Goal: Information Seeking & Learning: Compare options

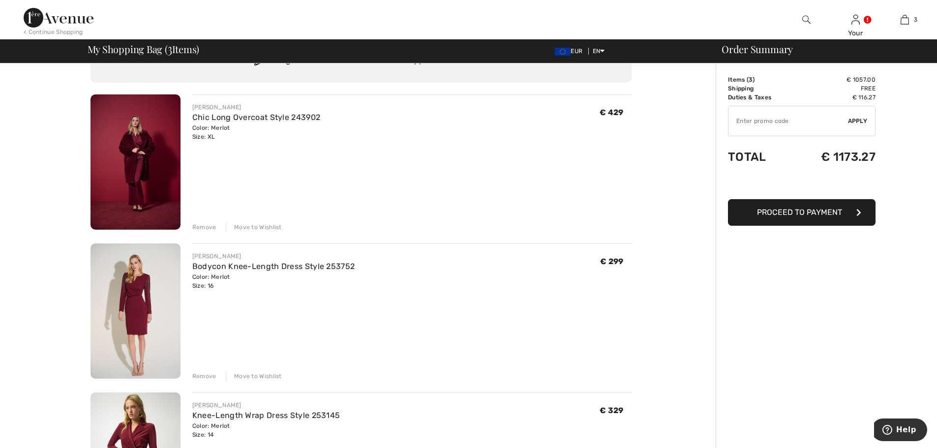
scroll to position [49, 0]
click at [136, 176] on img at bounding box center [135, 162] width 90 height 135
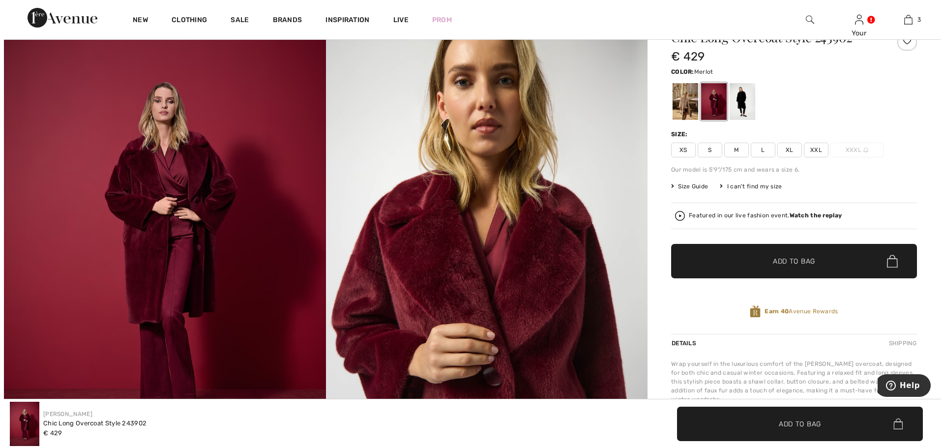
scroll to position [49, 0]
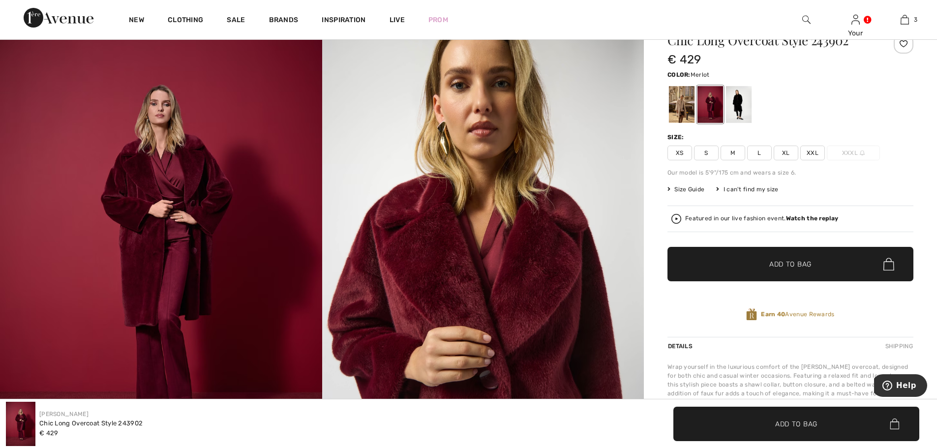
click at [814, 217] on strong "Watch the replay" at bounding box center [812, 218] width 53 height 7
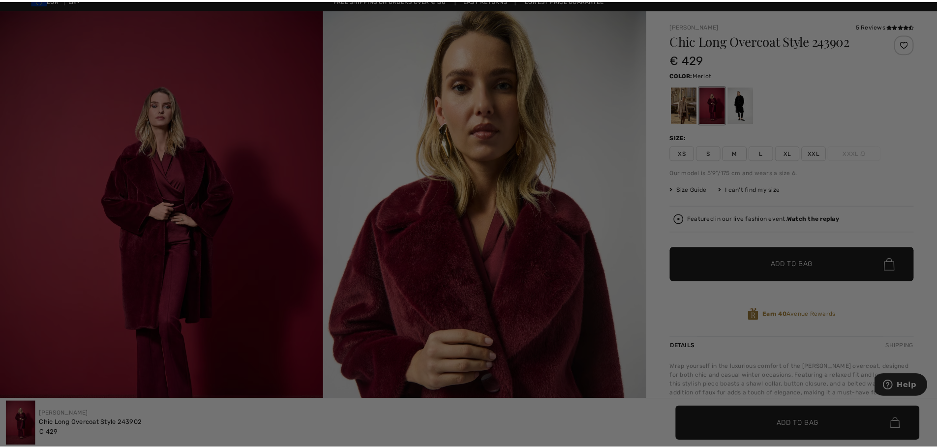
scroll to position [0, 0]
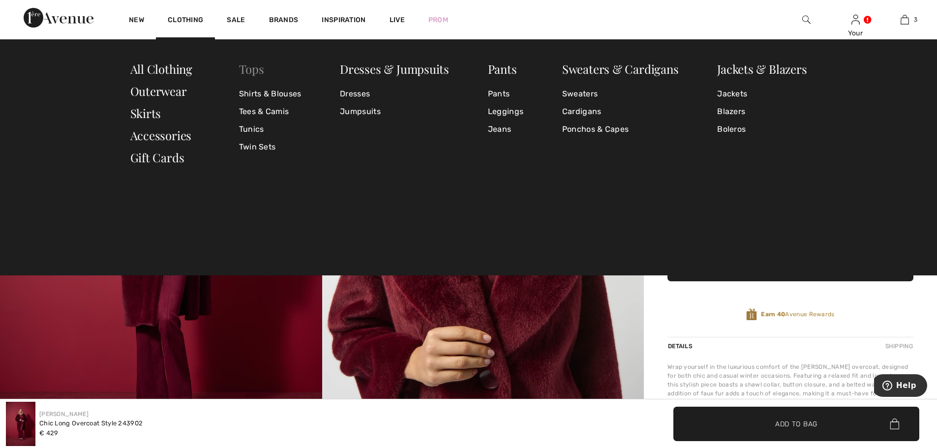
click at [253, 69] on link "Tops" at bounding box center [251, 69] width 25 height 16
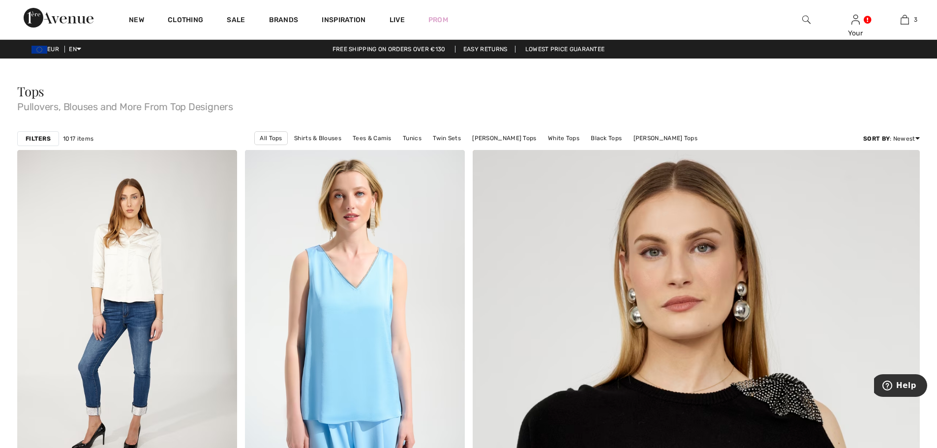
click at [43, 141] on strong "Filters" at bounding box center [38, 138] width 25 height 9
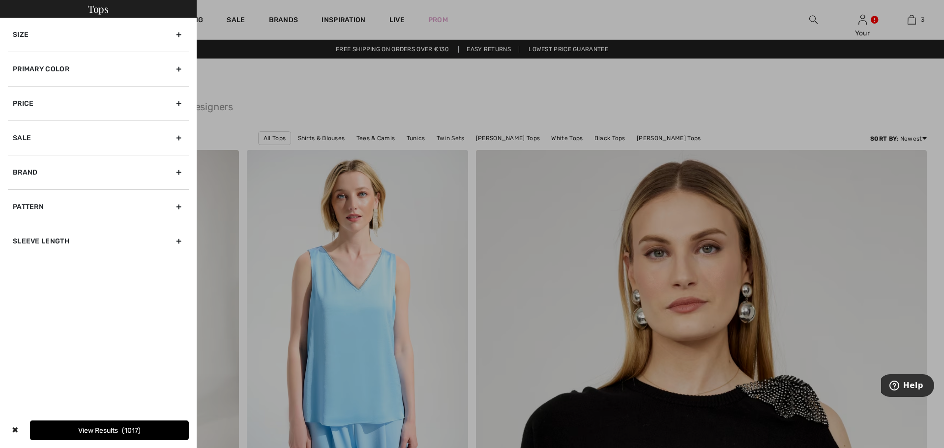
click at [33, 178] on div "Brand" at bounding box center [98, 172] width 181 height 34
click at [32, 193] on label "[PERSON_NAME]" at bounding box center [101, 193] width 176 height 9
click at [20, 193] on input"] "[PERSON_NAME]" at bounding box center [16, 193] width 7 height 7
checkbox input"] "true"
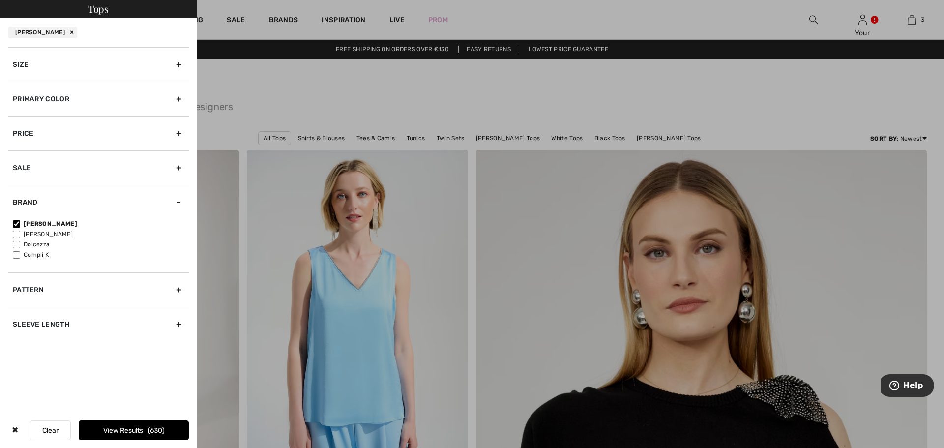
click at [34, 102] on div "Primary Color" at bounding box center [98, 99] width 181 height 34
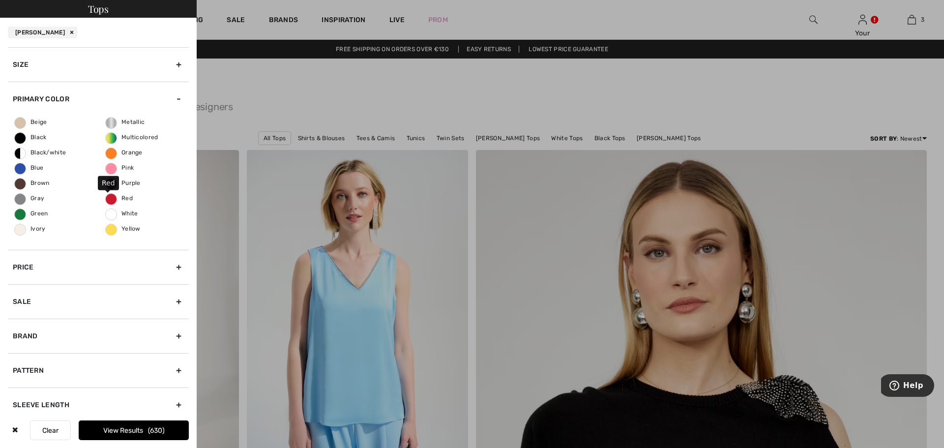
click at [106, 198] on span "Red" at bounding box center [119, 198] width 27 height 7
click at [0, 0] on input "Red" at bounding box center [0, 0] width 0 height 0
click at [140, 432] on button "View Results 47" at bounding box center [134, 431] width 110 height 20
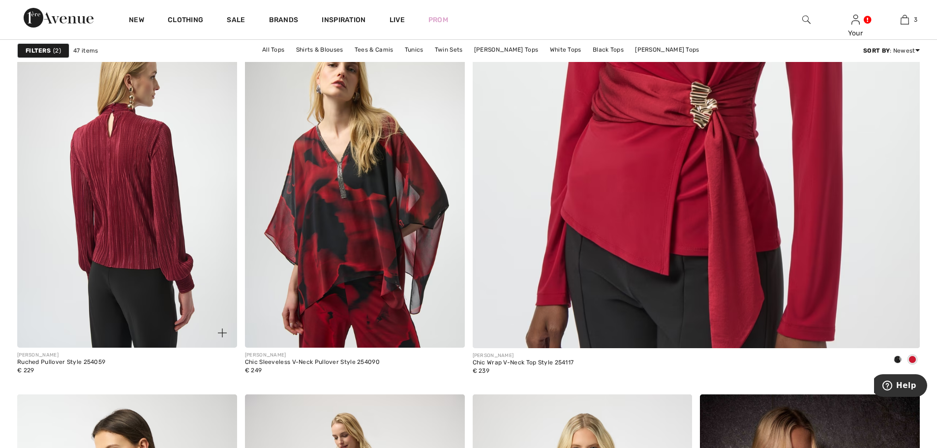
scroll to position [590, 0]
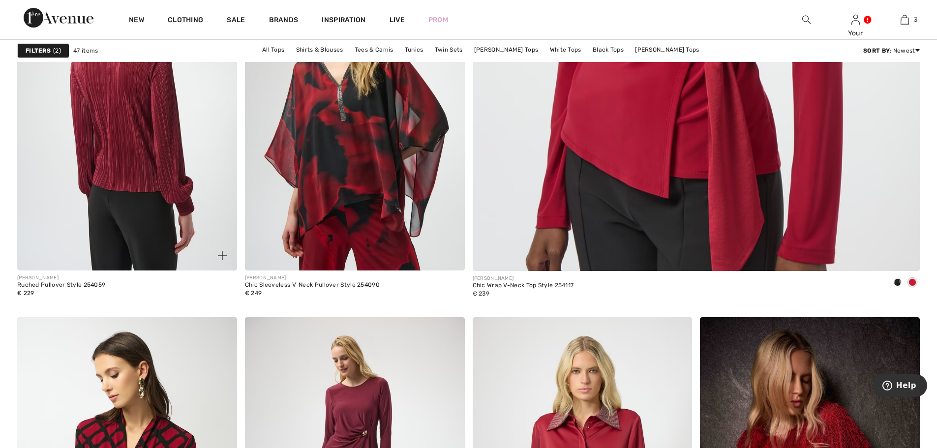
click at [120, 140] on img at bounding box center [127, 106] width 220 height 330
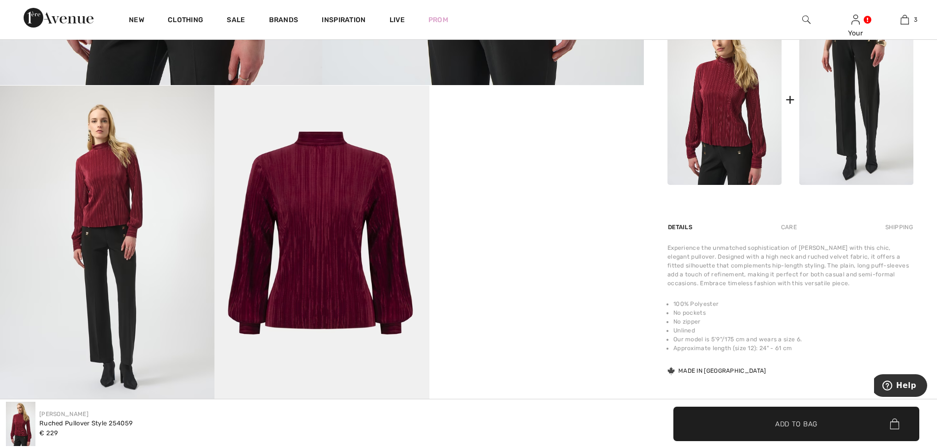
scroll to position [492, 0]
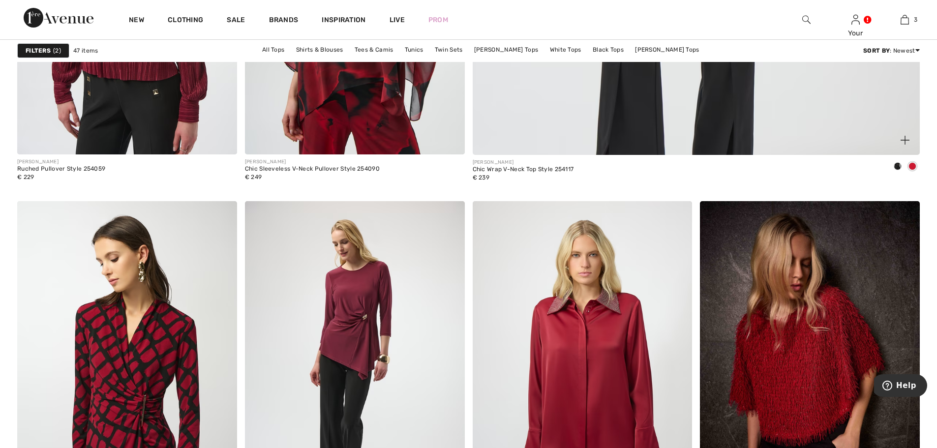
scroll to position [787, 0]
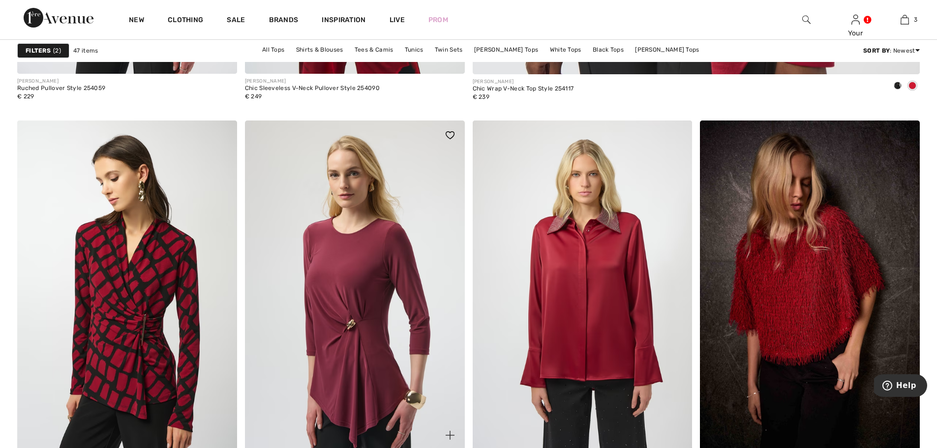
click at [350, 257] on img at bounding box center [355, 285] width 220 height 330
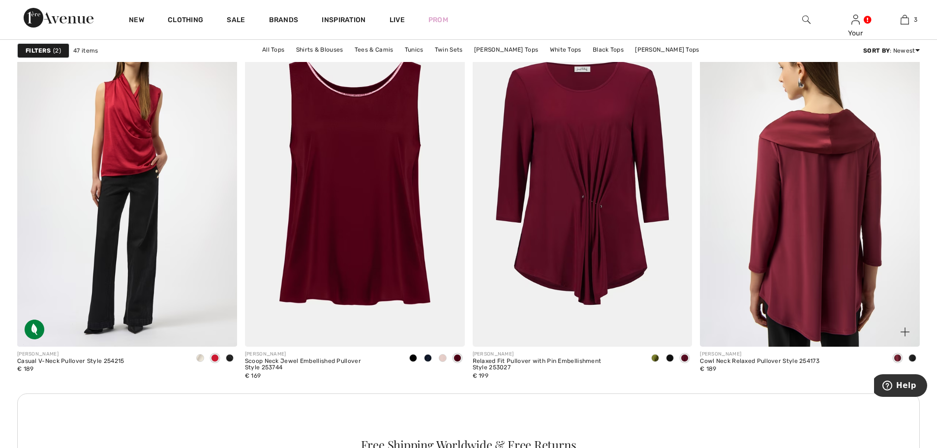
scroll to position [1279, 0]
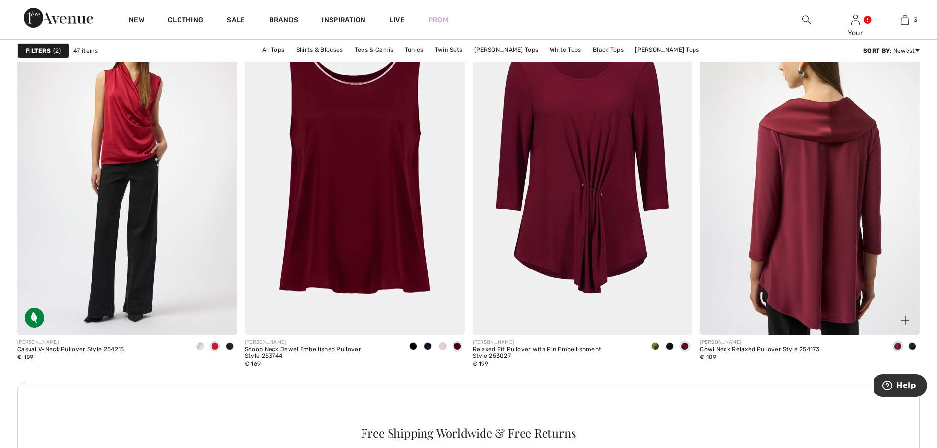
click at [801, 265] on img at bounding box center [810, 170] width 220 height 330
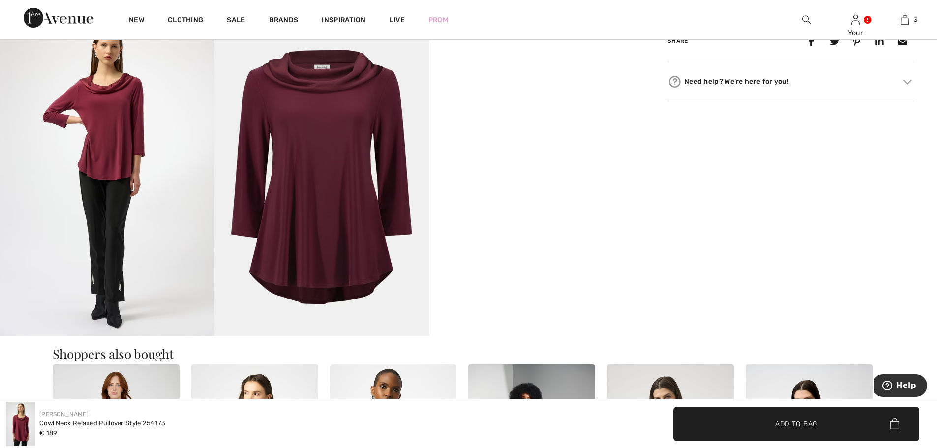
scroll to position [393, 0]
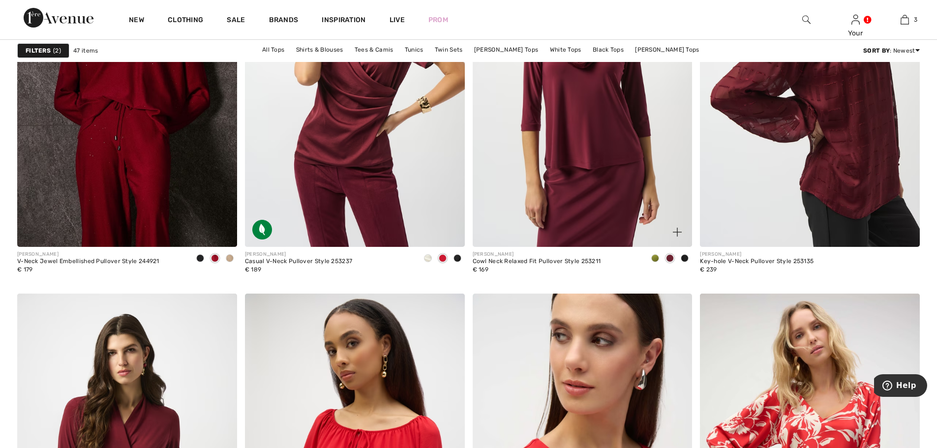
scroll to position [2164, 0]
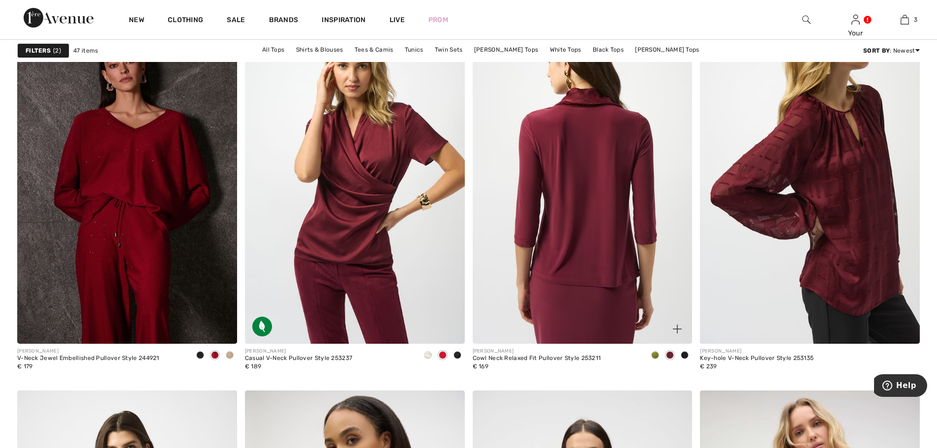
click at [594, 226] on img at bounding box center [583, 179] width 220 height 330
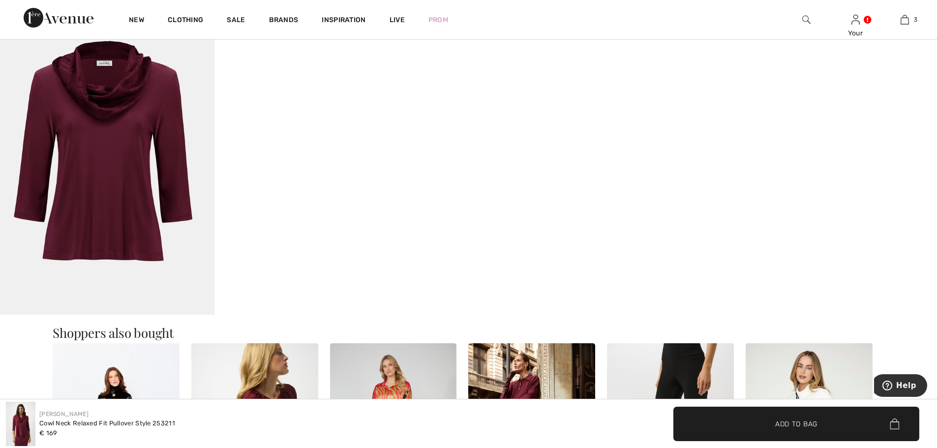
scroll to position [984, 0]
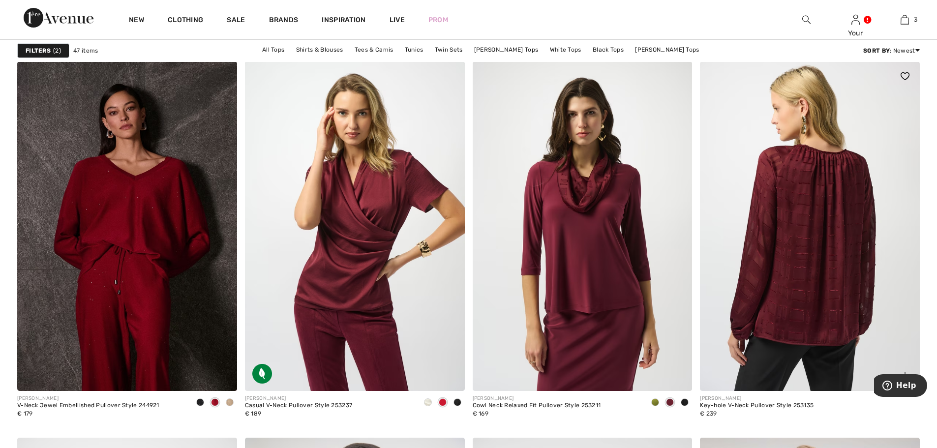
scroll to position [2115, 0]
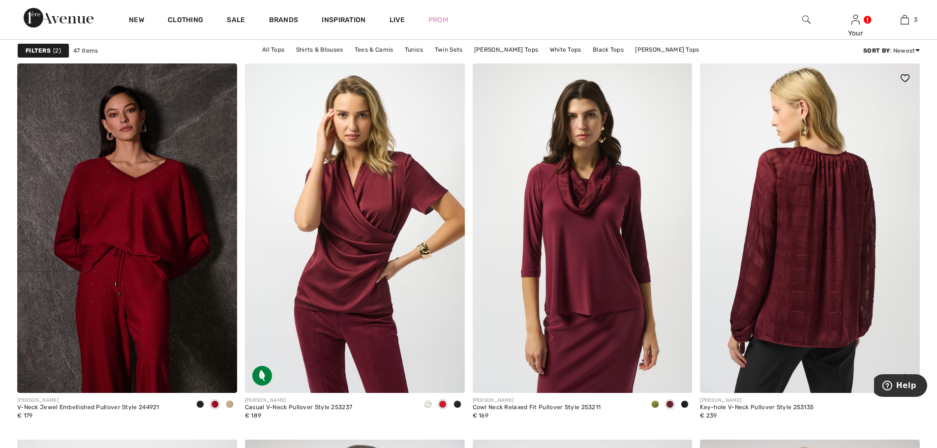
click at [836, 240] on img at bounding box center [810, 228] width 220 height 330
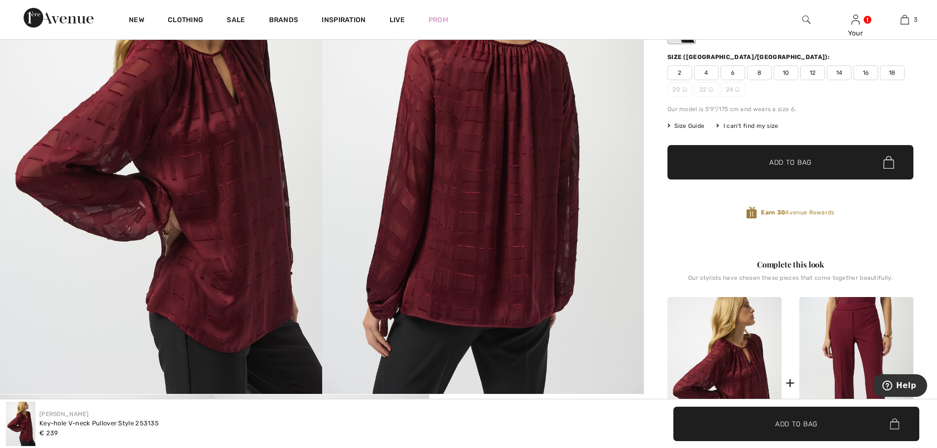
scroll to position [148, 0]
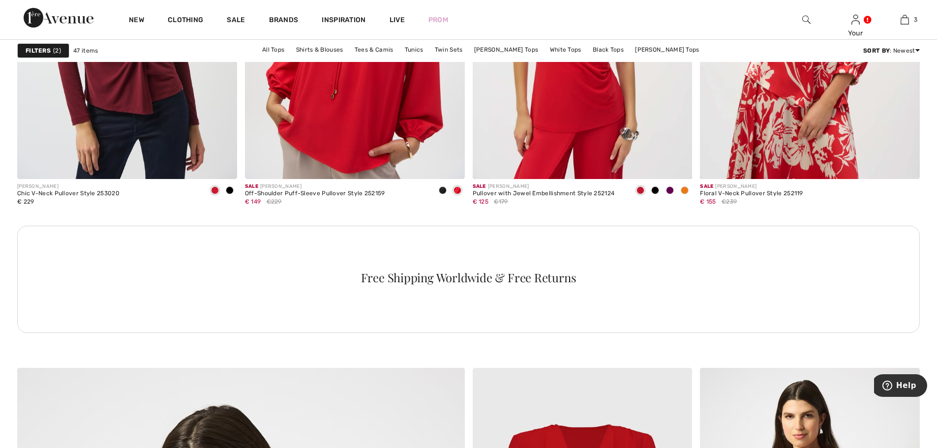
scroll to position [2557, 0]
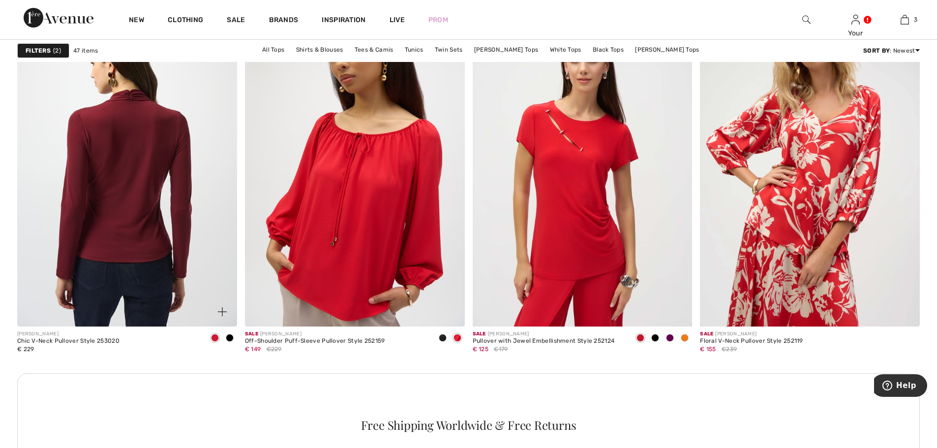
click at [128, 213] on img at bounding box center [127, 162] width 220 height 330
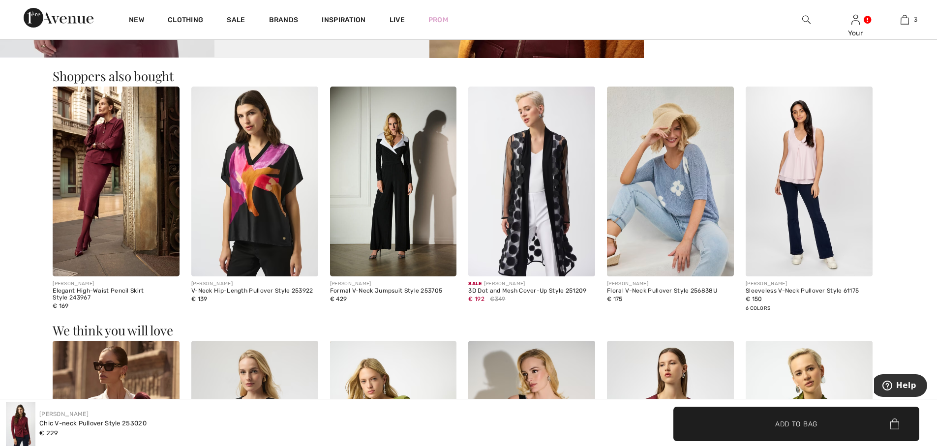
scroll to position [1131, 0]
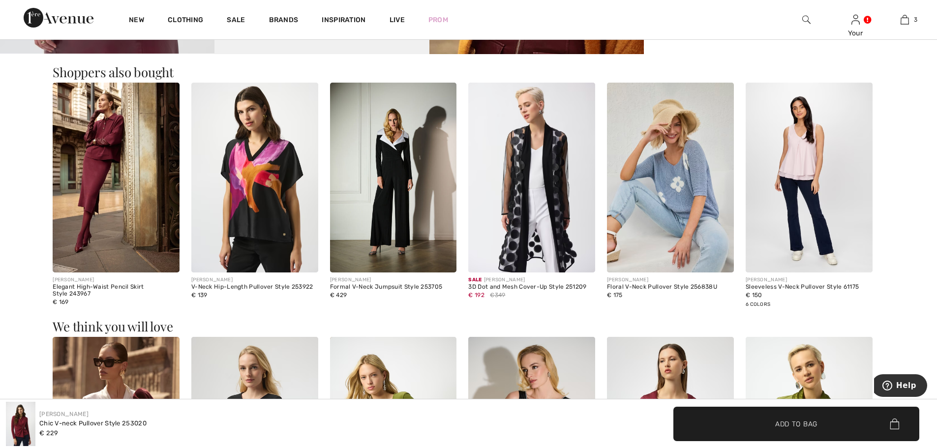
click at [82, 170] on img at bounding box center [116, 178] width 127 height 190
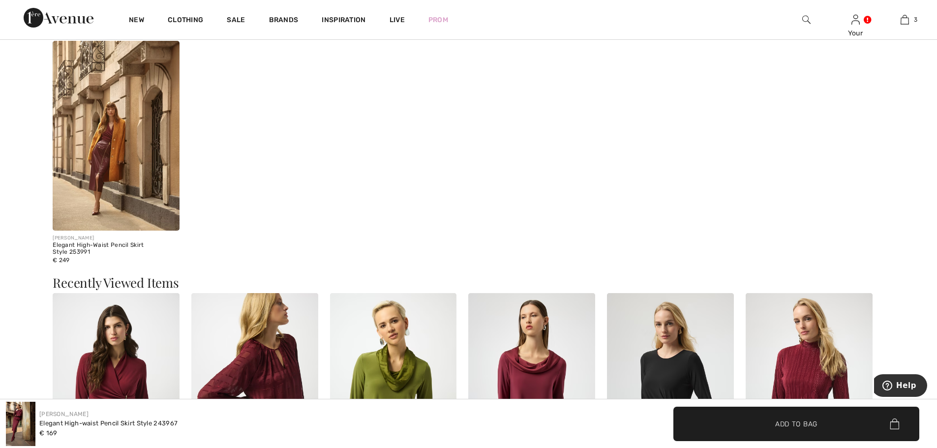
scroll to position [1180, 0]
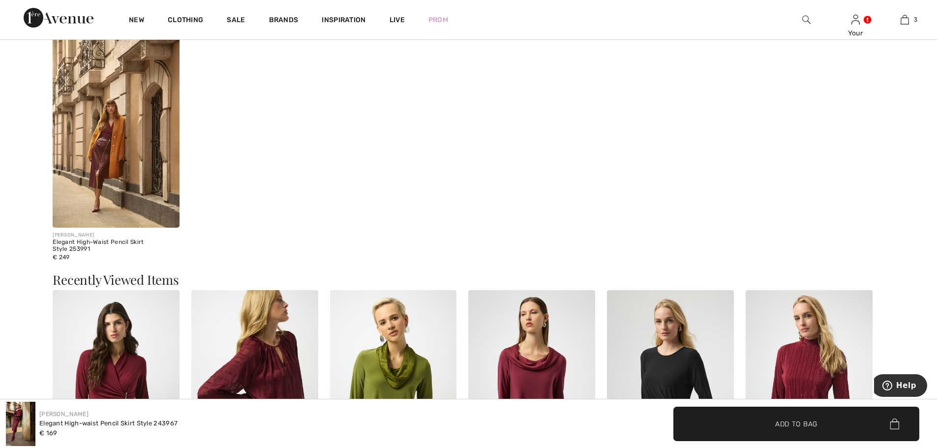
click at [89, 185] on img at bounding box center [116, 133] width 127 height 190
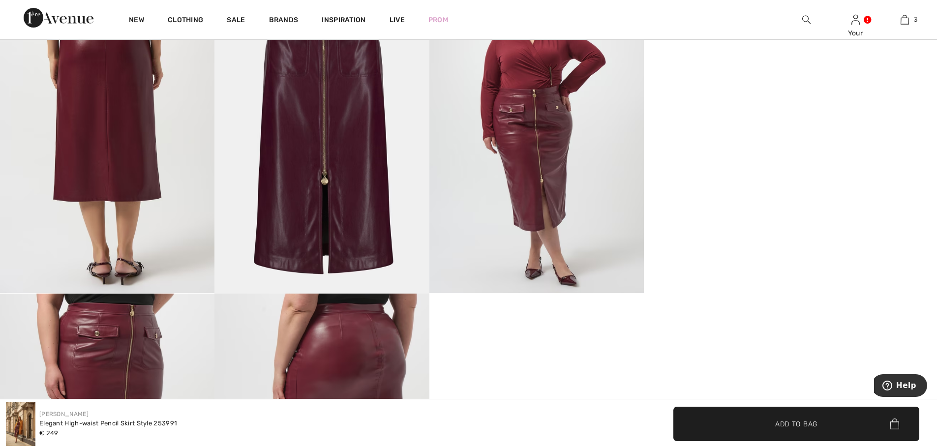
scroll to position [787, 0]
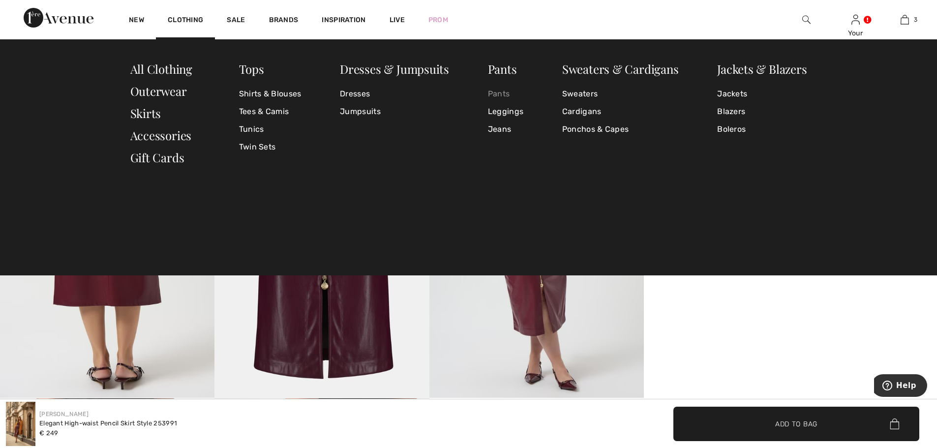
click at [504, 91] on link "Pants" at bounding box center [505, 94] width 35 height 18
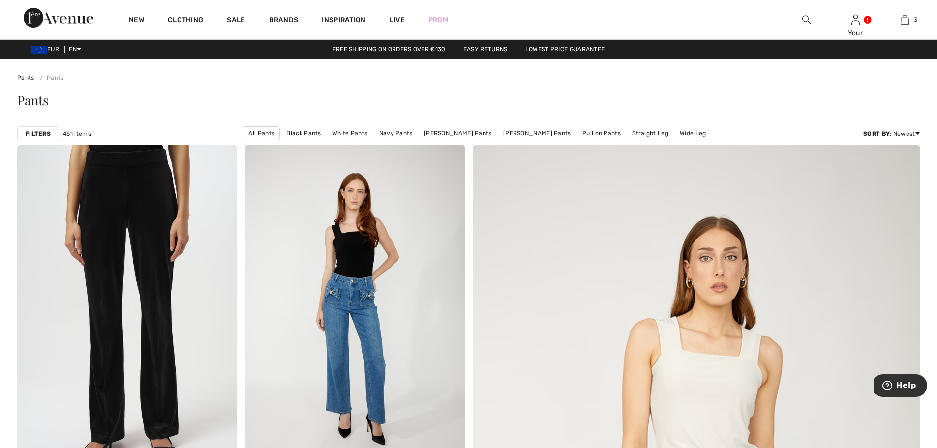
click at [31, 133] on strong "Filters" at bounding box center [38, 133] width 25 height 9
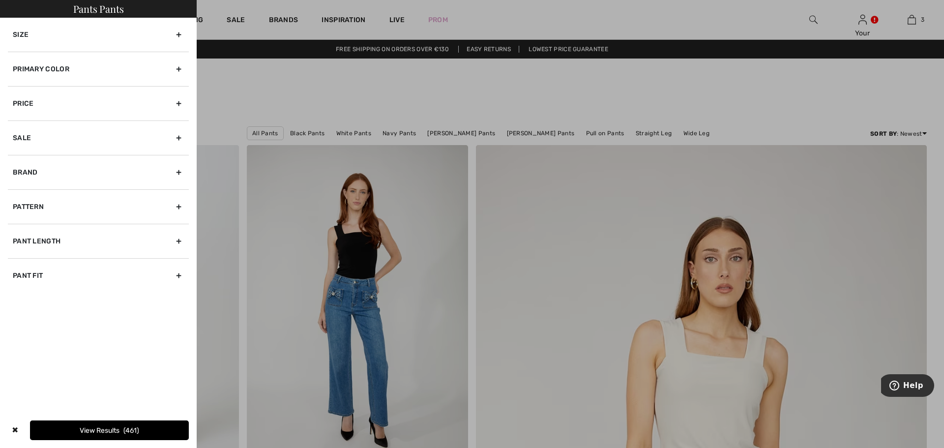
click at [39, 184] on div "Brand" at bounding box center [98, 172] width 181 height 34
click at [19, 193] on input"] "[PERSON_NAME]" at bounding box center [16, 193] width 7 height 7
checkbox input"] "true"
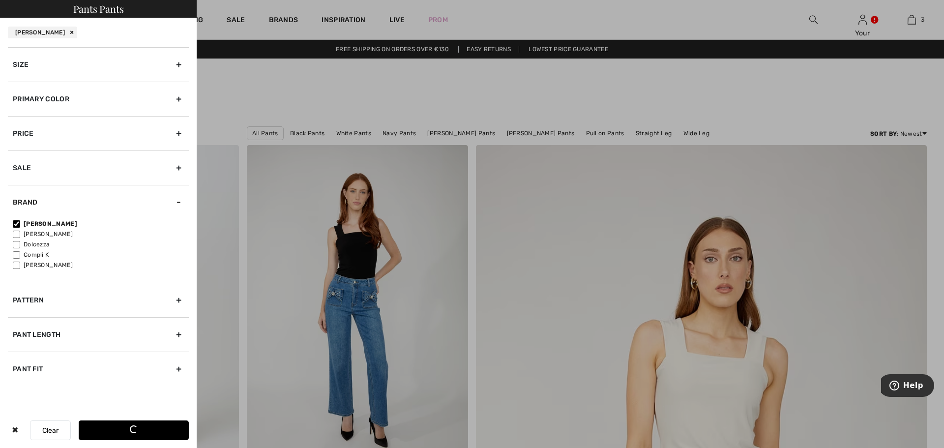
click at [36, 100] on div "Primary Color" at bounding box center [98, 99] width 181 height 34
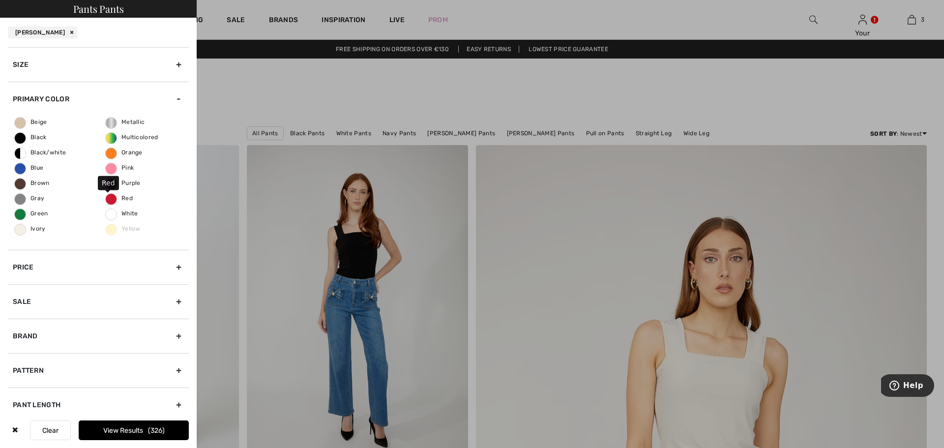
click at [107, 195] on span "Red" at bounding box center [119, 198] width 27 height 7
click at [0, 0] on input "Red" at bounding box center [0, 0] width 0 height 0
click at [147, 429] on button "View Results 15" at bounding box center [134, 431] width 110 height 20
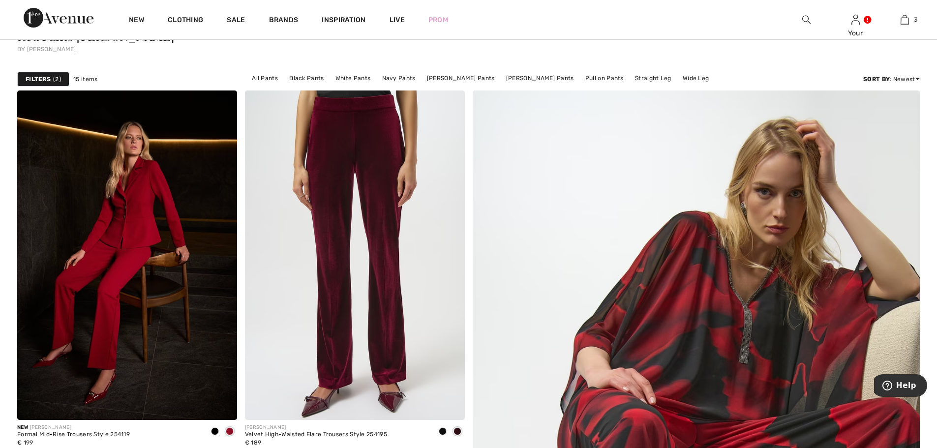
scroll to position [148, 0]
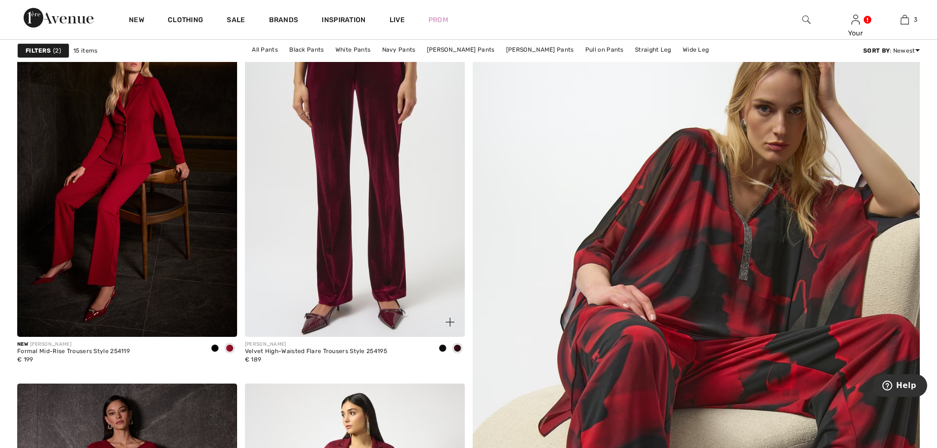
click at [372, 227] on img at bounding box center [355, 172] width 220 height 330
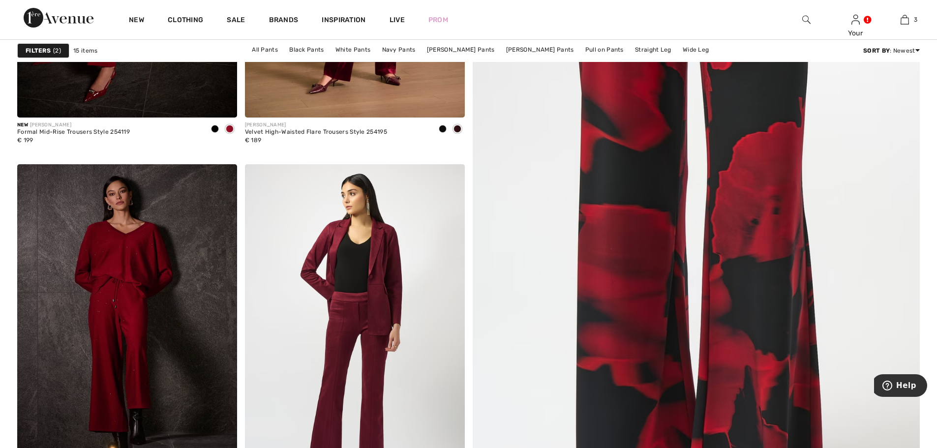
scroll to position [443, 0]
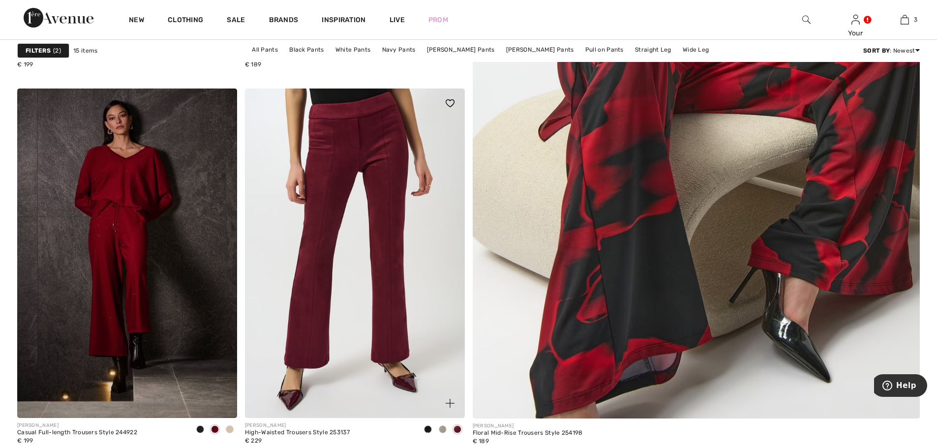
click at [325, 195] on img at bounding box center [355, 254] width 220 height 330
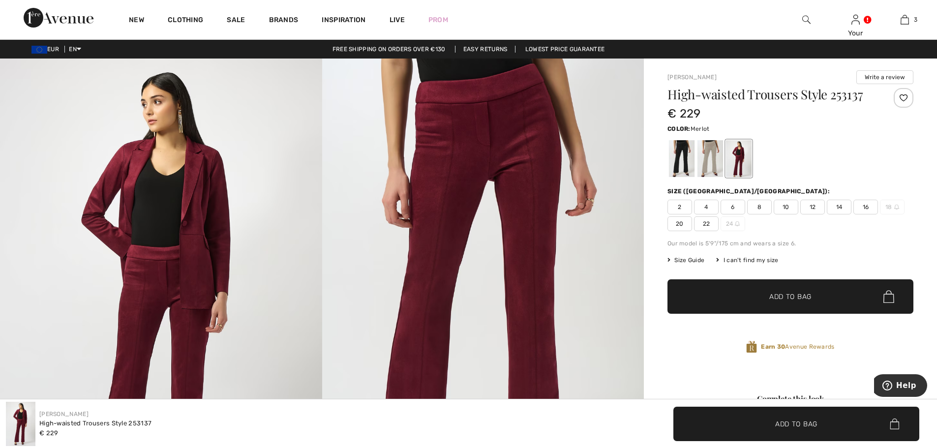
click at [197, 204] on img at bounding box center [161, 300] width 322 height 482
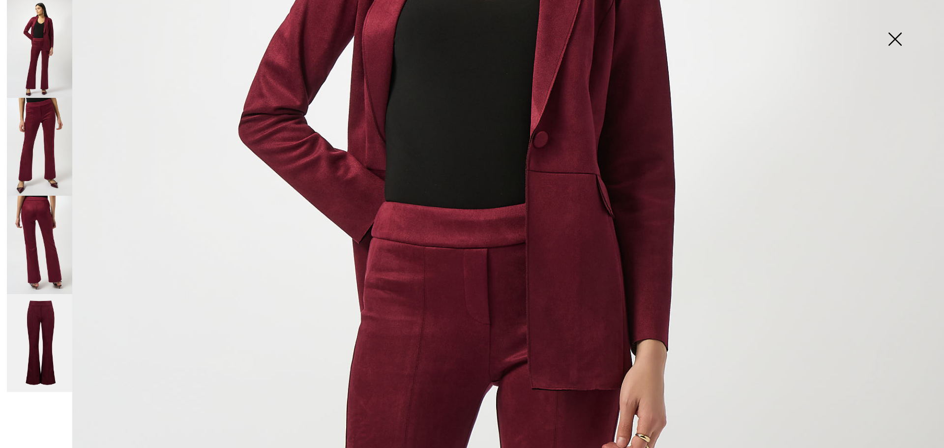
scroll to position [197, 0]
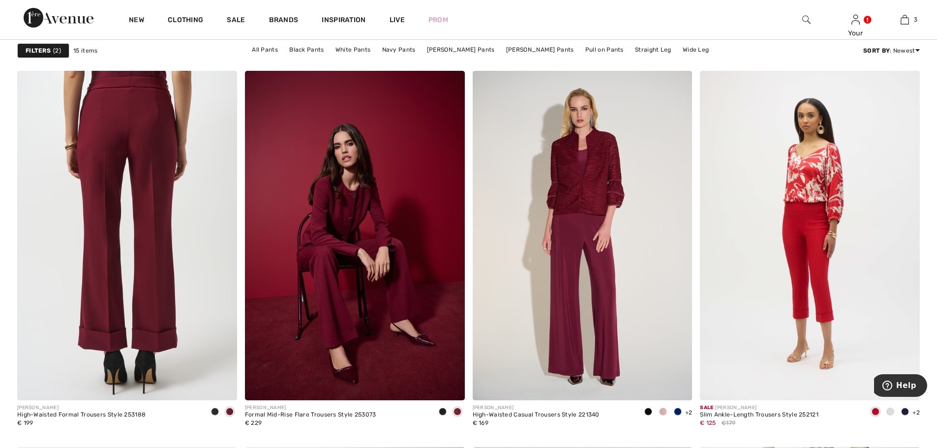
scroll to position [836, 0]
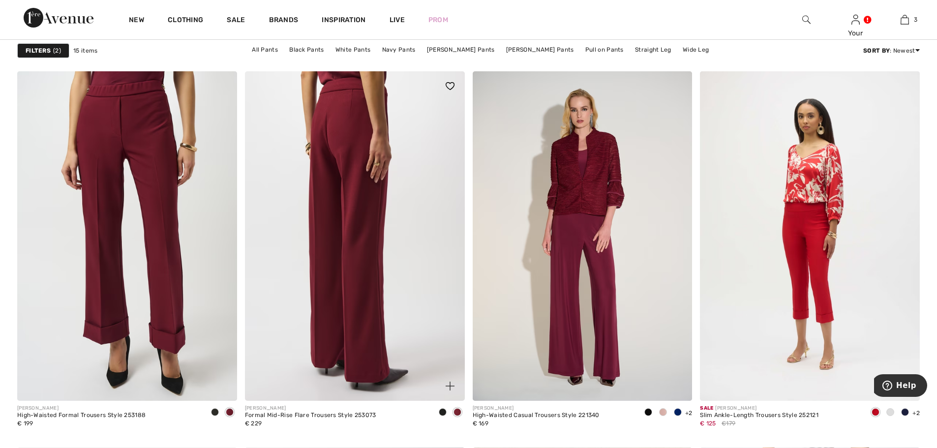
click at [340, 210] on img at bounding box center [355, 236] width 220 height 330
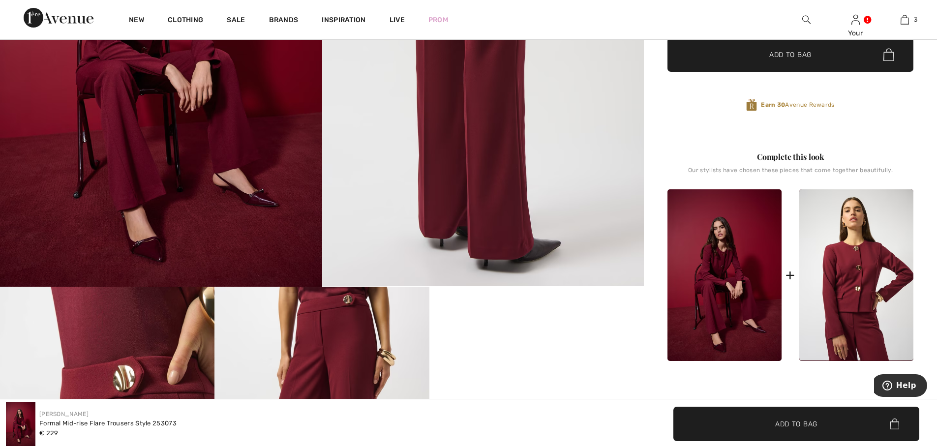
scroll to position [295, 0]
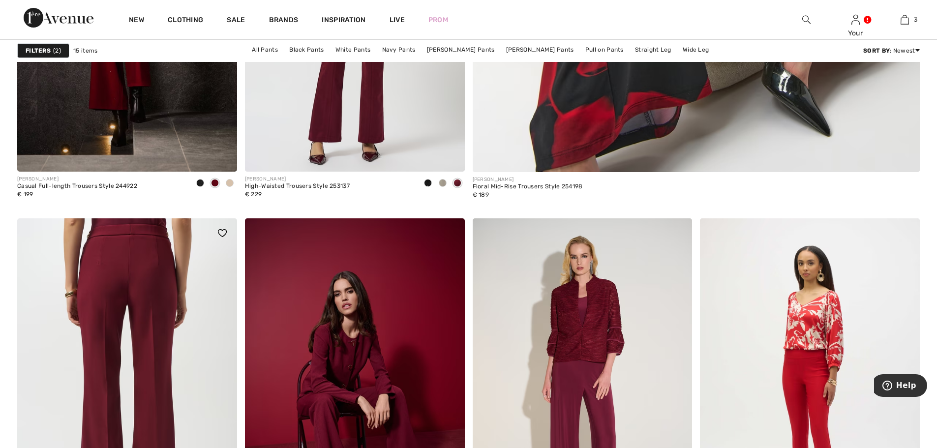
scroll to position [492, 0]
